Goal: Find specific page/section: Find specific page/section

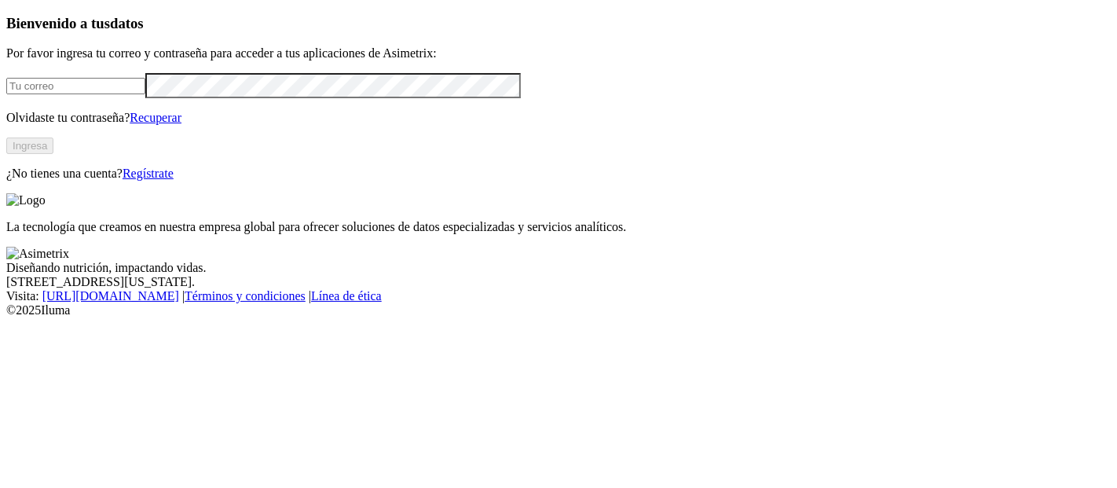
type input "[PERSON_NAME][EMAIL_ADDRESS][PERSON_NAME][DOMAIN_NAME]"
click at [53, 154] on button "Ingresa" at bounding box center [29, 145] width 47 height 16
